Goal: Task Accomplishment & Management: Use online tool/utility

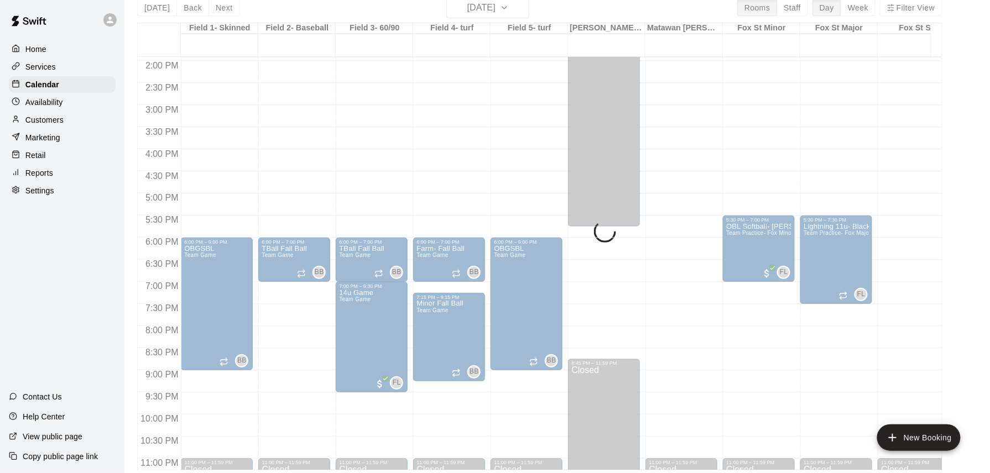
scroll to position [18, 0]
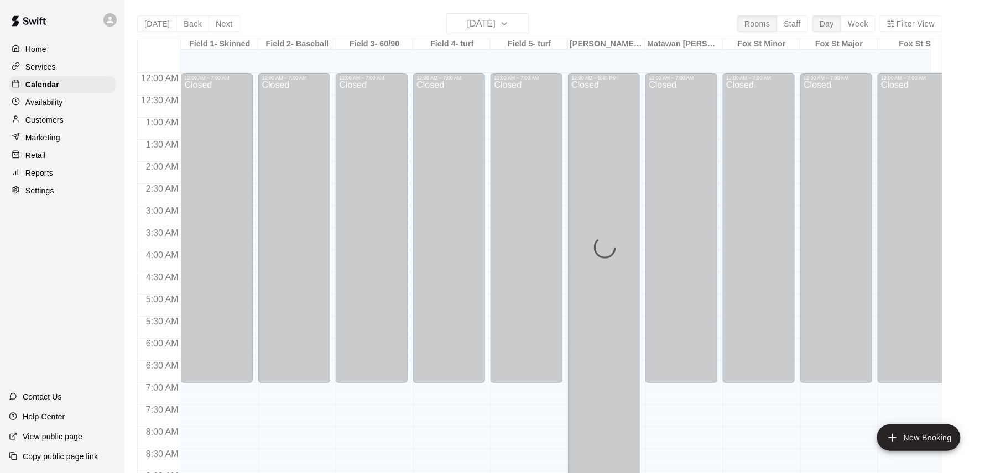
scroll to position [616, 0]
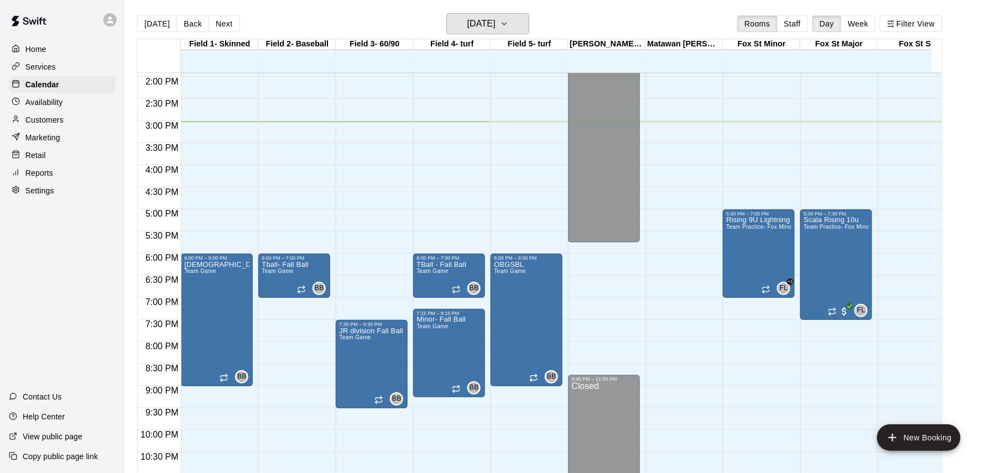
click at [509, 23] on icon "button" at bounding box center [504, 23] width 9 height 13
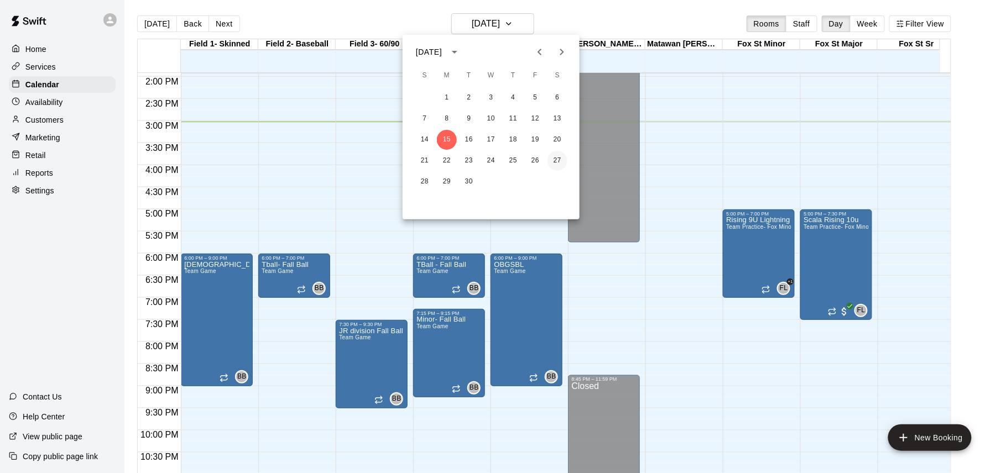
click at [560, 160] on button "27" at bounding box center [557, 161] width 20 height 20
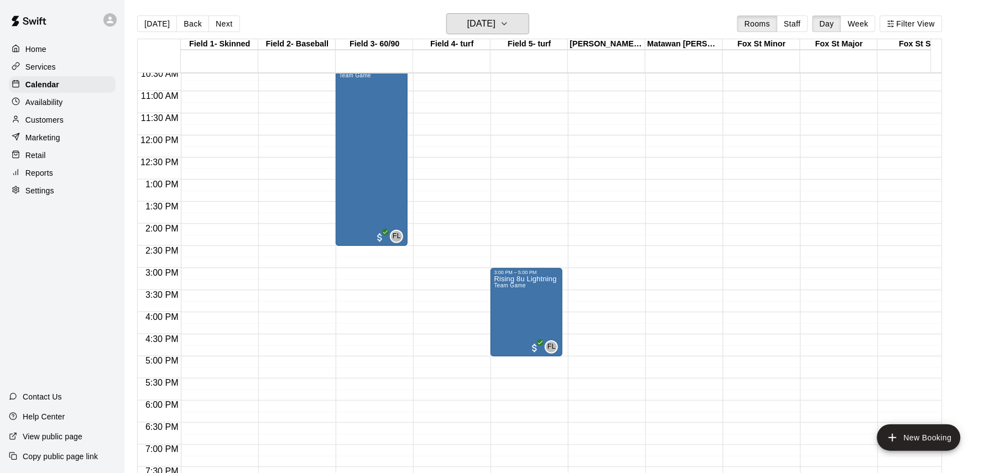
scroll to position [395, 0]
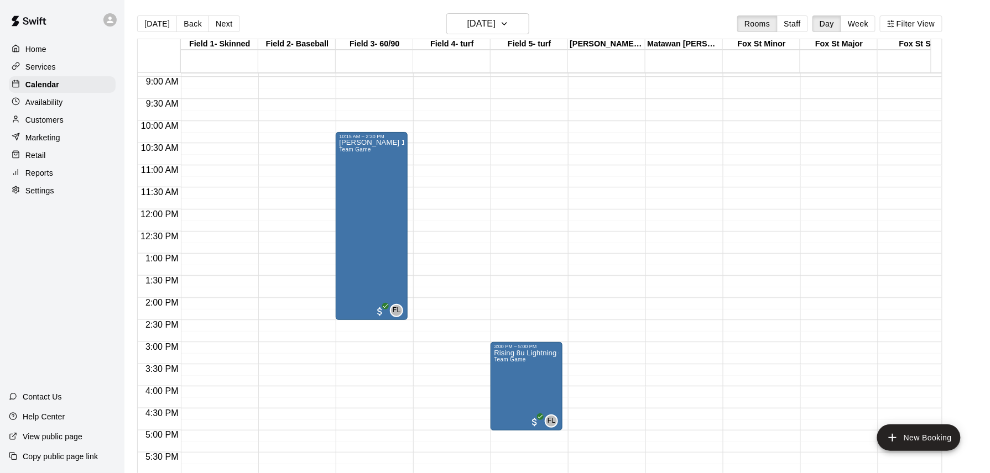
click at [219, 24] on button "Next" at bounding box center [223, 23] width 31 height 17
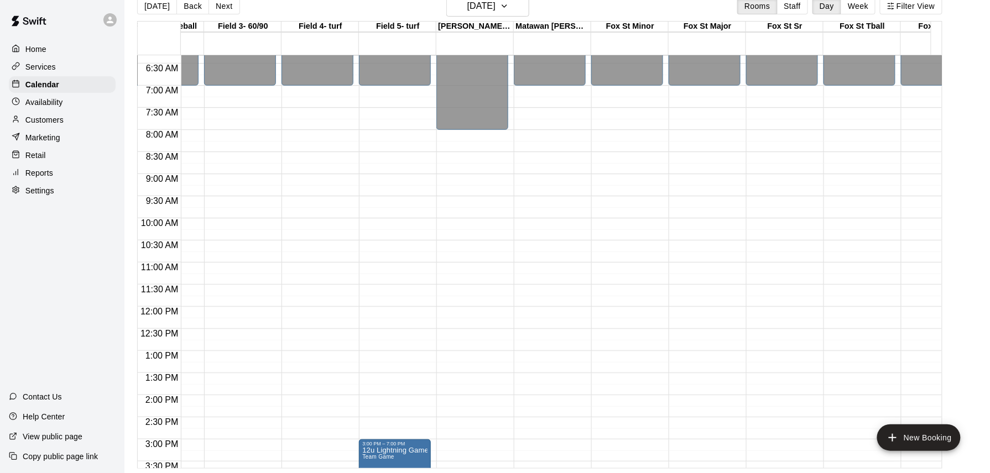
scroll to position [239, 132]
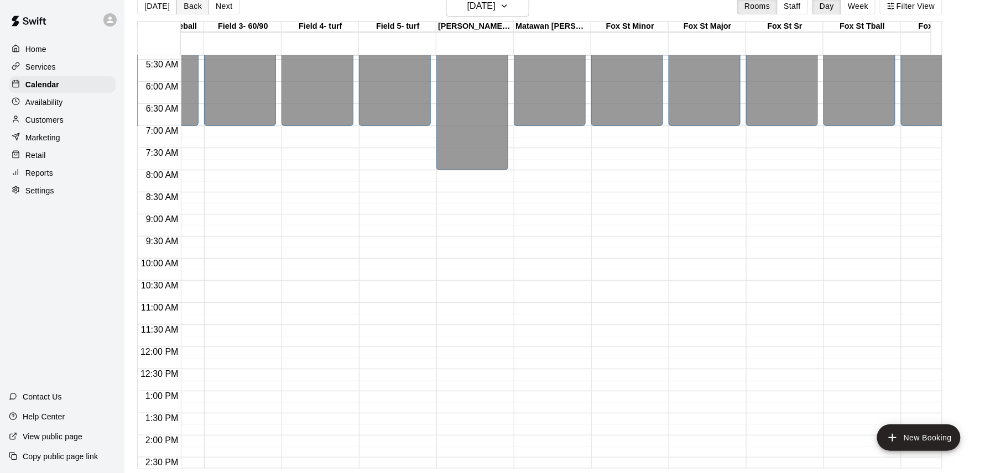
click at [192, 6] on button "Back" at bounding box center [192, 6] width 33 height 17
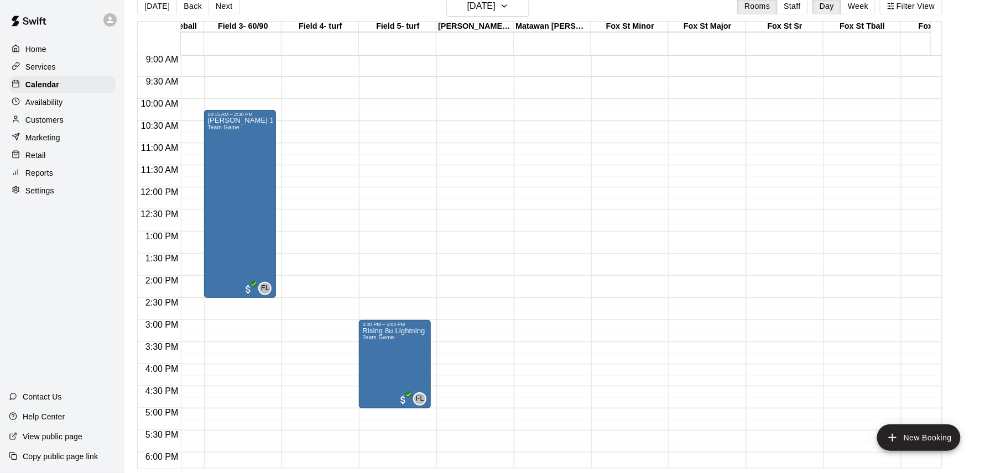
scroll to position [387, 132]
